Goal: Information Seeking & Learning: Learn about a topic

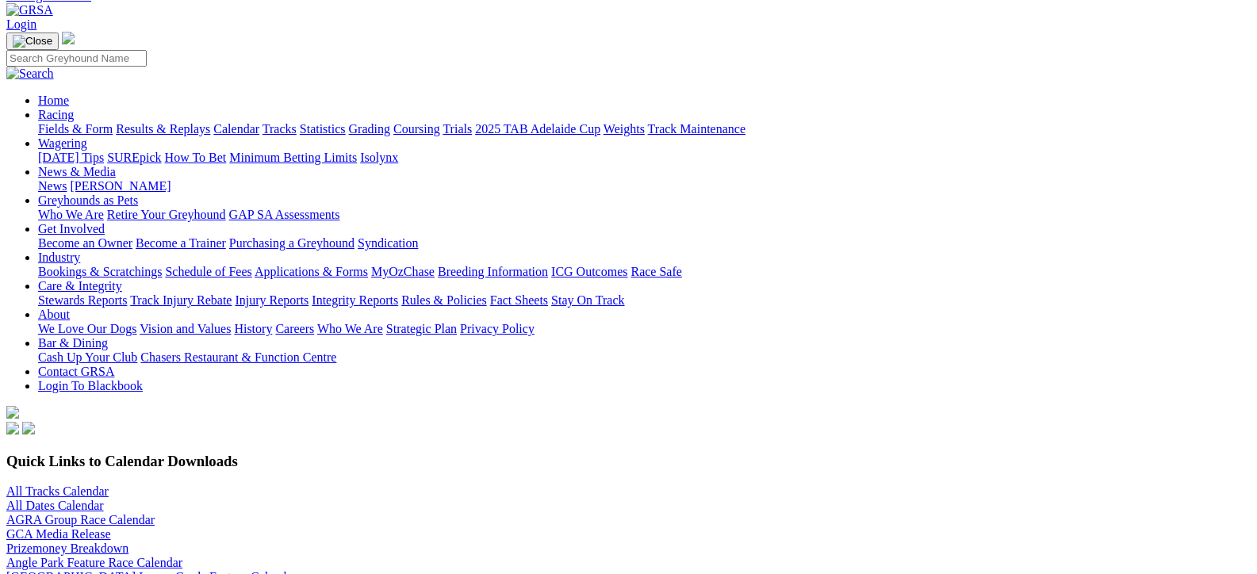
scroll to position [159, 0]
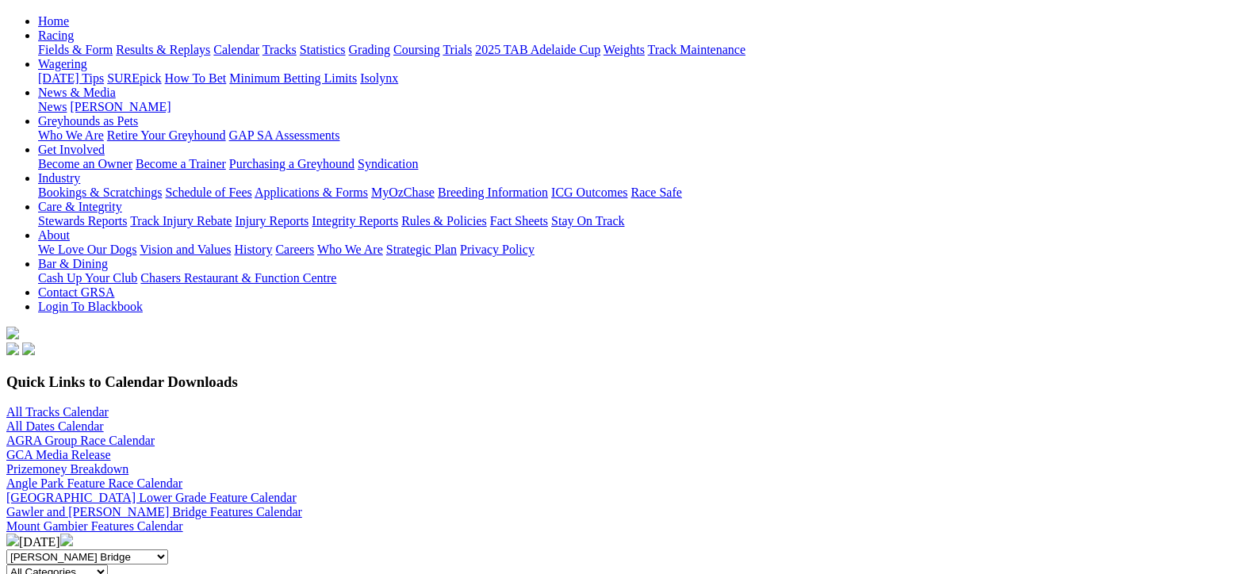
click at [73, 534] on img at bounding box center [66, 540] width 13 height 13
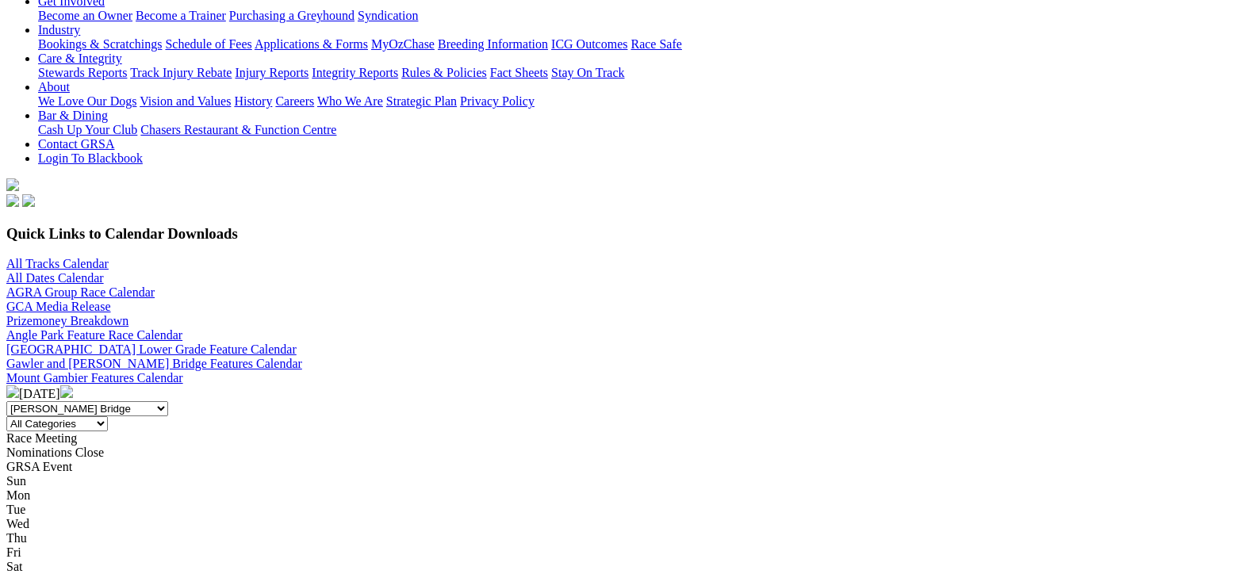
scroll to position [317, 0]
